Goal: Purchase product/service

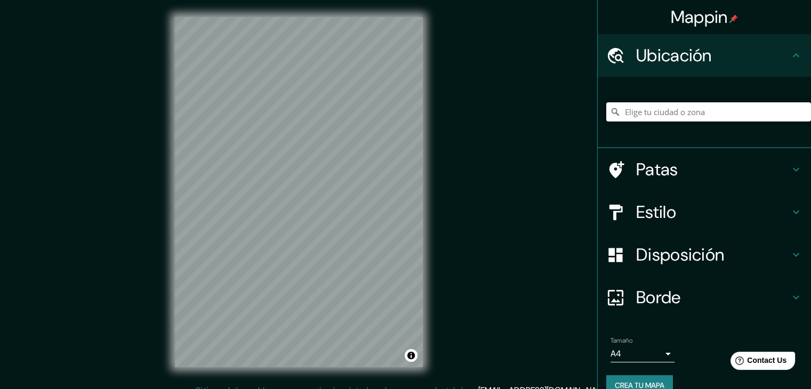
click at [652, 118] on input "Elige tu ciudad o zona" at bounding box center [709, 111] width 205 height 19
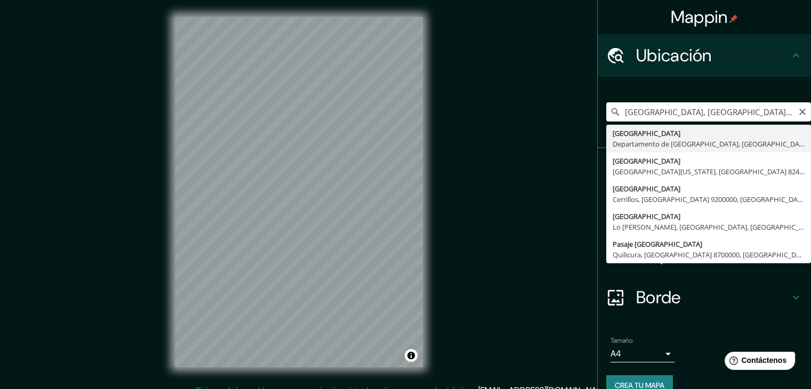
type input "[GEOGRAPHIC_DATA], [GEOGRAPHIC_DATA], [GEOGRAPHIC_DATA]"
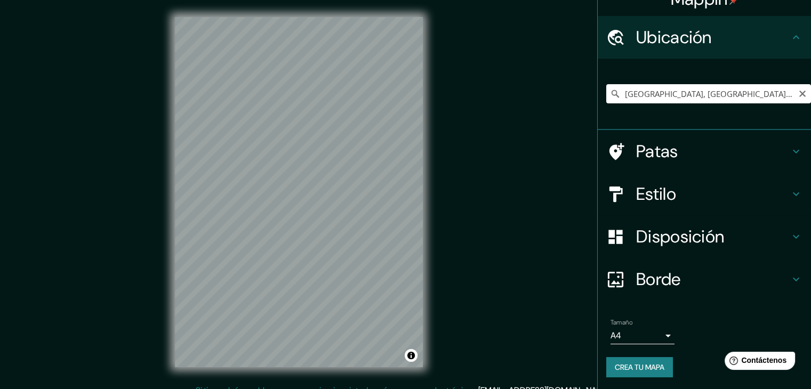
scroll to position [19, 0]
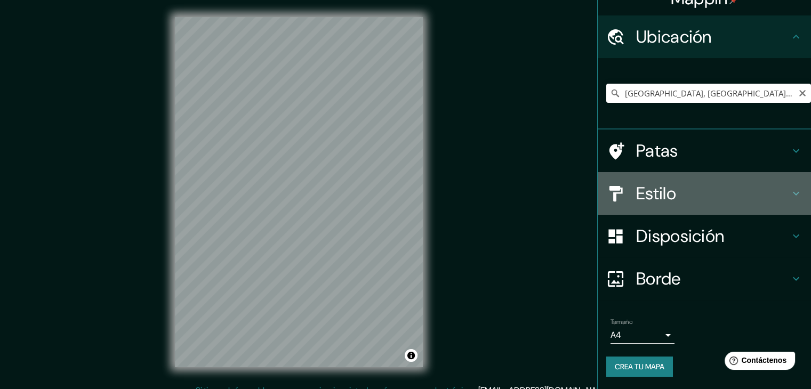
click at [663, 194] on font "Estilo" at bounding box center [656, 193] width 40 height 22
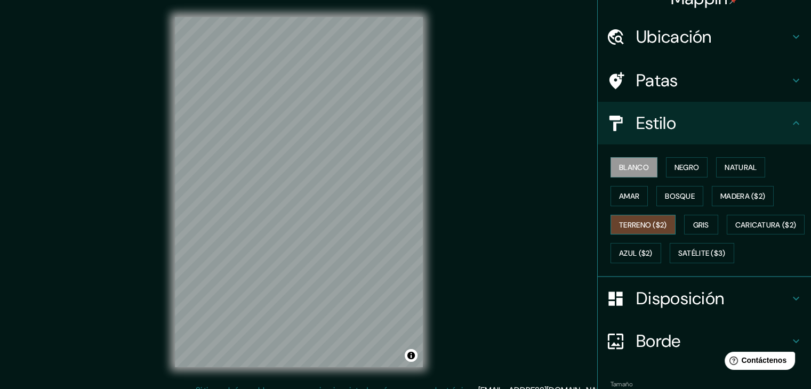
click at [630, 229] on font "Terreno ($2)" at bounding box center [643, 225] width 48 height 14
click at [736, 230] on font "Caricatura ($2)" at bounding box center [766, 225] width 61 height 10
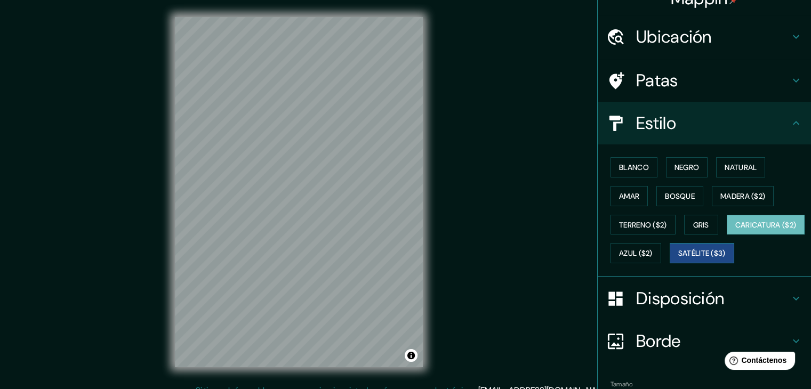
click at [679, 260] on font "Satélite ($3)" at bounding box center [702, 253] width 47 height 14
click at [612, 203] on button "Amar" at bounding box center [629, 196] width 37 height 20
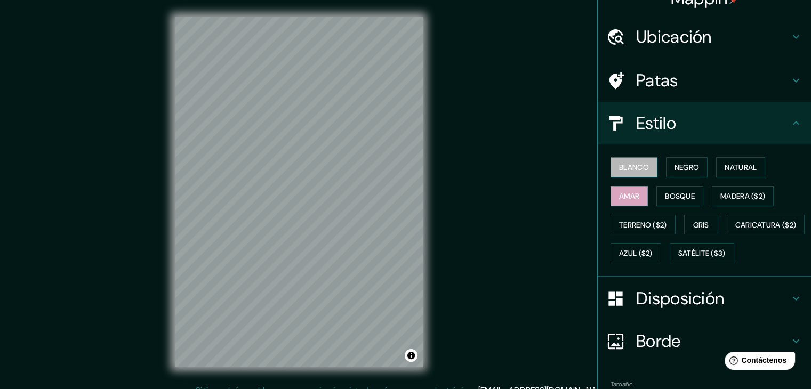
click at [632, 168] on font "Blanco" at bounding box center [634, 168] width 30 height 10
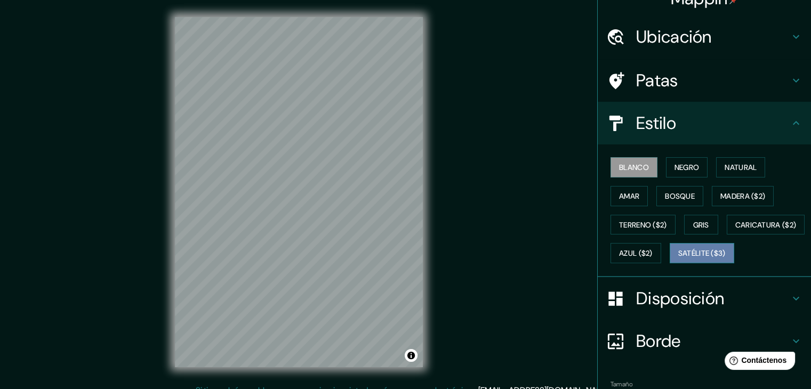
click at [679, 260] on font "Satélite ($3)" at bounding box center [702, 253] width 47 height 14
click at [633, 168] on font "Blanco" at bounding box center [634, 168] width 30 height 10
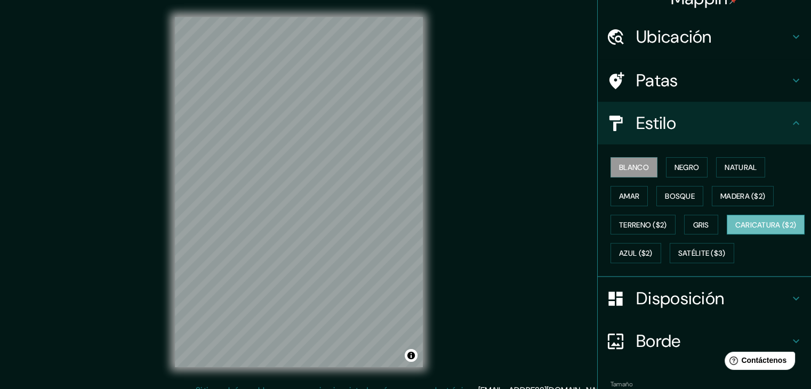
click at [736, 230] on font "Caricatura ($2)" at bounding box center [766, 225] width 61 height 10
click at [696, 186] on button "Bosque" at bounding box center [680, 196] width 47 height 20
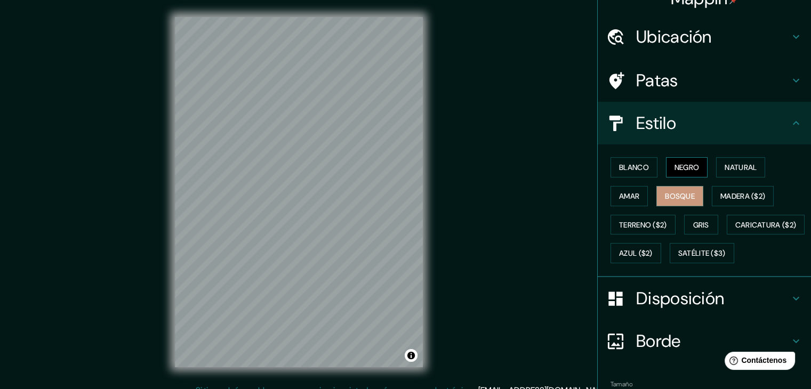
click at [694, 166] on button "Negro" at bounding box center [687, 167] width 42 height 20
click at [725, 164] on font "Natural" at bounding box center [741, 168] width 32 height 10
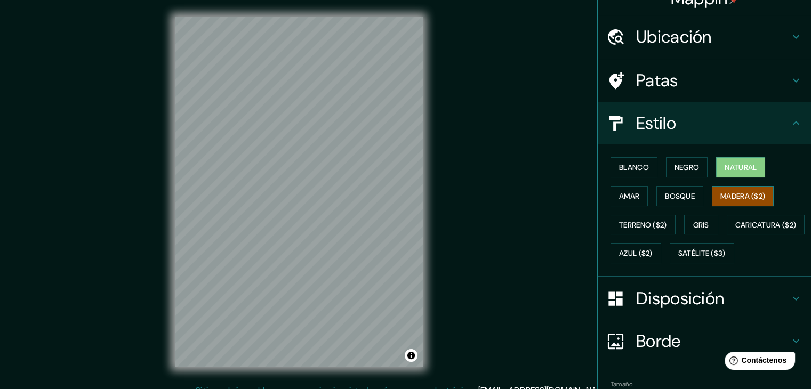
click at [737, 194] on font "Madera ($2)" at bounding box center [743, 197] width 45 height 10
